Goal: Find specific page/section: Find specific page/section

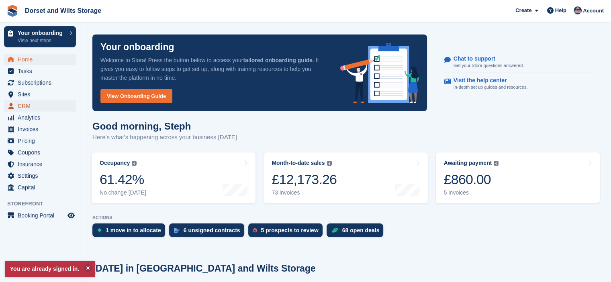
click at [29, 106] on span "CRM" at bounding box center [42, 105] width 48 height 11
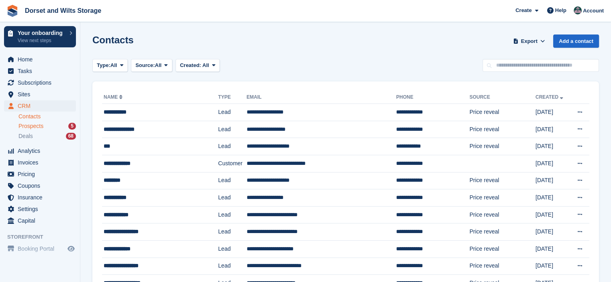
click at [41, 127] on span "Prospects" at bounding box center [30, 127] width 25 height 8
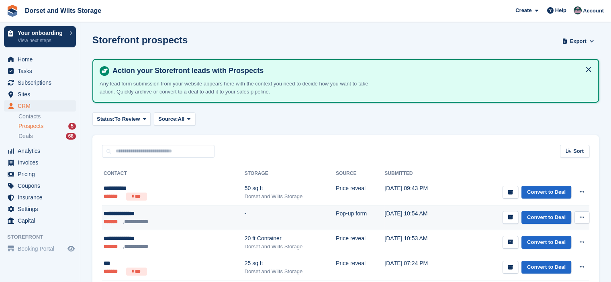
scroll to position [62, 0]
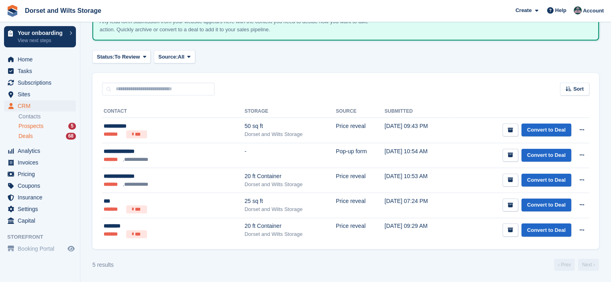
click at [29, 138] on span "Deals" at bounding box center [25, 137] width 14 height 8
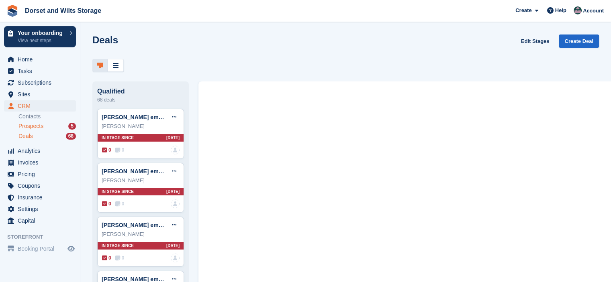
click at [26, 127] on span "Prospects" at bounding box center [30, 127] width 25 height 8
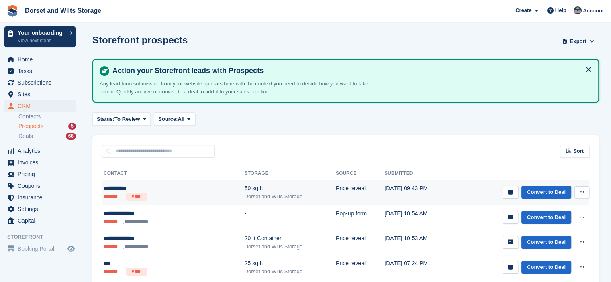
scroll to position [62, 0]
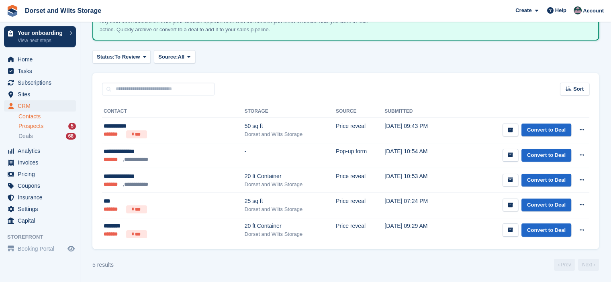
click at [33, 116] on link "Contacts" at bounding box center [46, 117] width 57 height 8
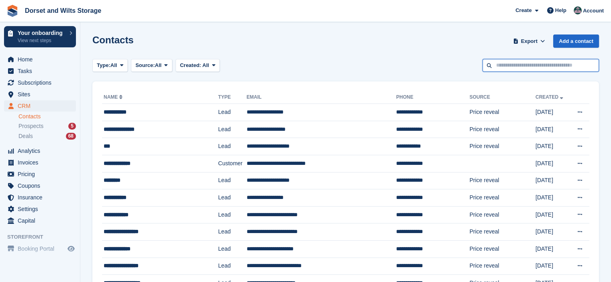
click at [536, 68] on input "text" at bounding box center [541, 65] width 117 height 13
type input "****"
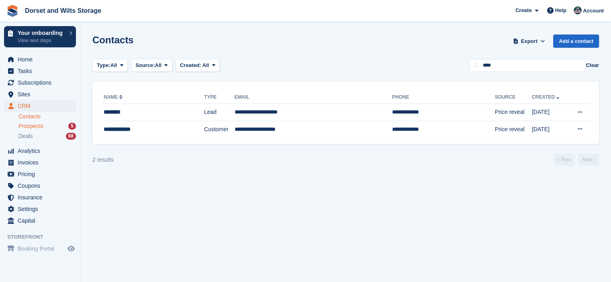
click at [32, 125] on span "Prospects" at bounding box center [30, 127] width 25 height 8
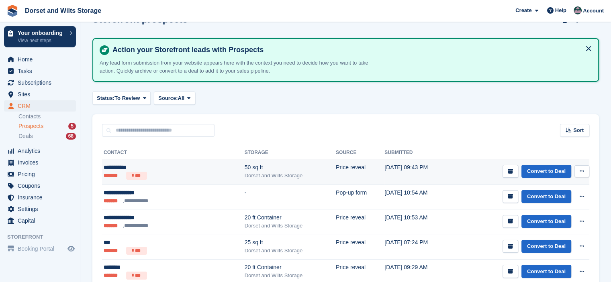
scroll to position [40, 0]
